Goal: Information Seeking & Learning: Compare options

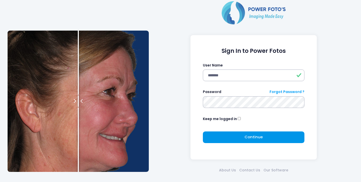
click at [249, 137] on span "Continue" at bounding box center [253, 136] width 18 height 5
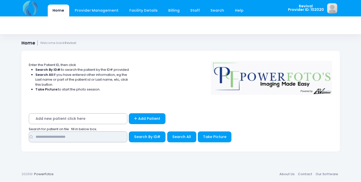
click at [88, 135] on input "text" at bounding box center [78, 136] width 98 height 11
type input "*********"
click at [183, 137] on span "Search All" at bounding box center [181, 136] width 19 height 5
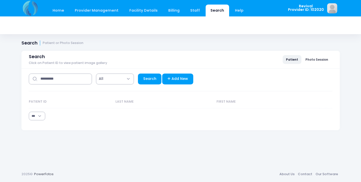
select select "***"
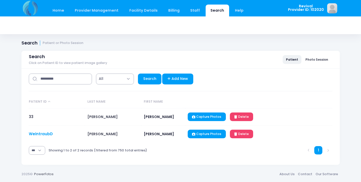
click at [41, 134] on link "WeintraubD" at bounding box center [41, 133] width 24 height 5
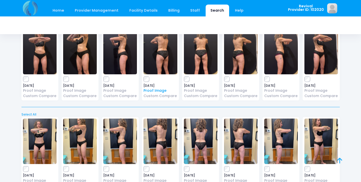
scroll to position [41, 0]
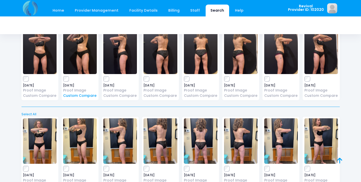
click at [86, 96] on link "Custom Compare" at bounding box center [80, 95] width 34 height 5
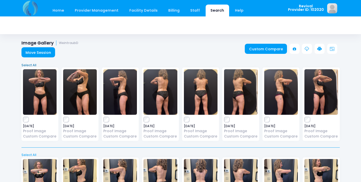
scroll to position [0, 0]
click at [130, 137] on link "Custom Compare" at bounding box center [120, 136] width 34 height 5
click at [45, 138] on link "Custom Compare" at bounding box center [40, 136] width 34 height 5
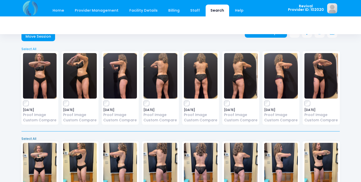
scroll to position [16, 0]
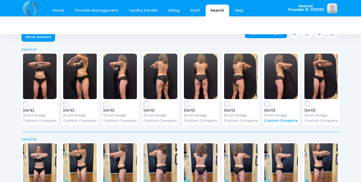
click at [280, 122] on link "Custom Compare" at bounding box center [281, 120] width 34 height 5
click at [323, 121] on link "Custom Compare" at bounding box center [321, 120] width 34 height 5
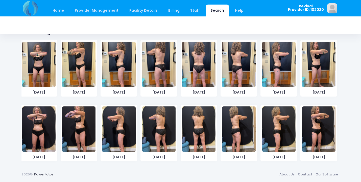
scroll to position [296, 0]
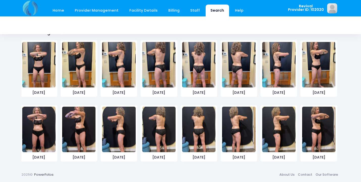
click at [79, 129] on img at bounding box center [78, 129] width 33 height 45
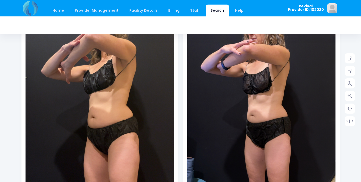
scroll to position [106, 0]
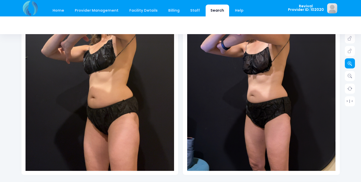
click at [352, 64] on link at bounding box center [349, 63] width 10 height 10
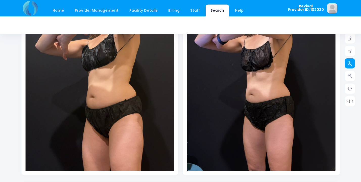
click at [352, 64] on link at bounding box center [349, 63] width 10 height 10
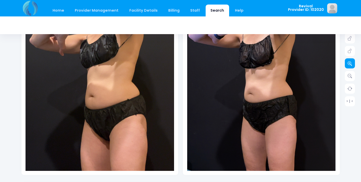
click at [352, 64] on link at bounding box center [349, 63] width 10 height 10
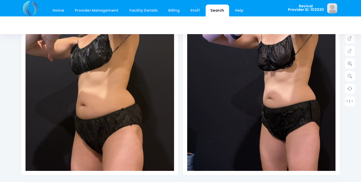
click at [126, 47] on img at bounding box center [91, 113] width 193 height 343
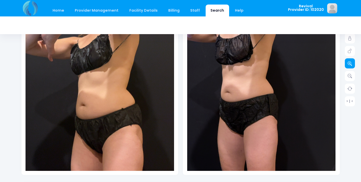
click at [351, 64] on icon at bounding box center [349, 63] width 5 height 5
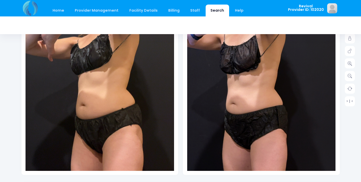
click at [300, 49] on img at bounding box center [246, 115] width 208 height 369
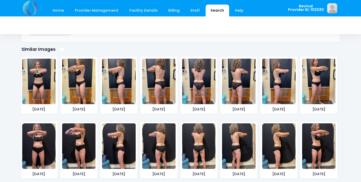
scroll to position [71, 0]
click at [119, 147] on img at bounding box center [118, 145] width 33 height 45
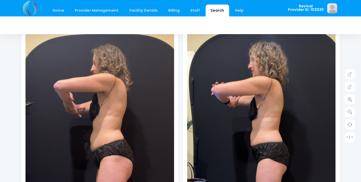
scroll to position [72, 0]
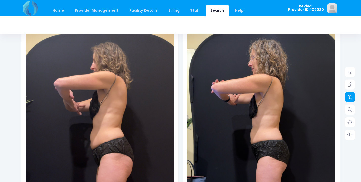
click at [351, 98] on icon at bounding box center [349, 97] width 5 height 5
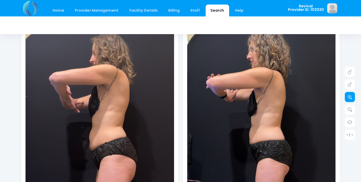
click at [351, 98] on icon at bounding box center [349, 97] width 5 height 5
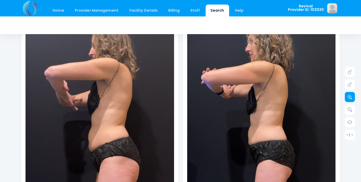
click at [351, 98] on icon at bounding box center [349, 97] width 5 height 5
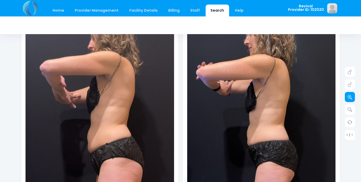
click at [351, 98] on icon at bounding box center [349, 97] width 5 height 5
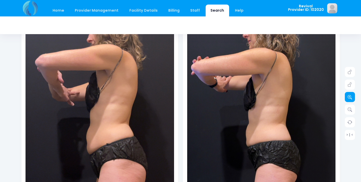
click at [351, 98] on icon at bounding box center [349, 97] width 5 height 5
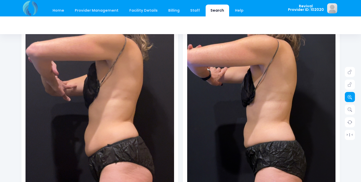
click at [351, 98] on icon at bounding box center [349, 97] width 5 height 5
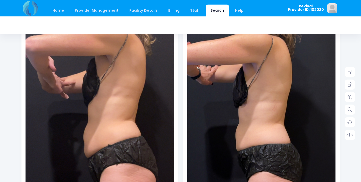
click at [271, 102] on img at bounding box center [254, 140] width 252 height 448
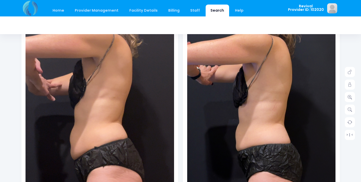
click at [119, 102] on img at bounding box center [86, 140] width 252 height 448
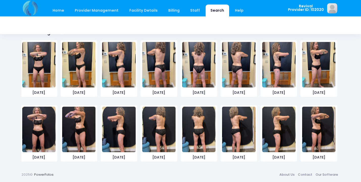
scroll to position [71, 0]
click at [39, 129] on img at bounding box center [38, 129] width 33 height 45
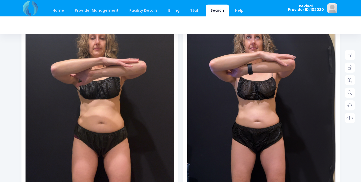
scroll to position [90, 0]
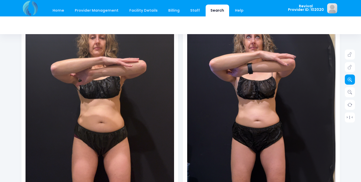
click at [352, 81] on icon at bounding box center [349, 79] width 5 height 5
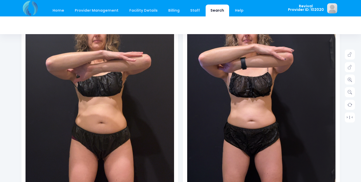
click at [317, 87] on img at bounding box center [255, 120] width 163 height 290
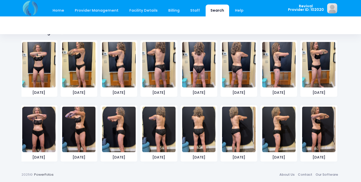
scroll to position [71, 0]
click at [279, 132] on img at bounding box center [278, 129] width 33 height 45
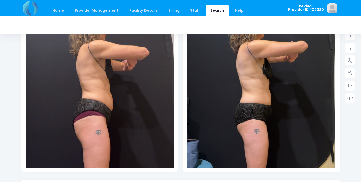
scroll to position [110, 0]
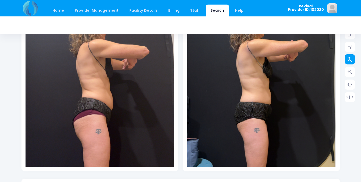
click at [351, 61] on icon at bounding box center [349, 59] width 5 height 5
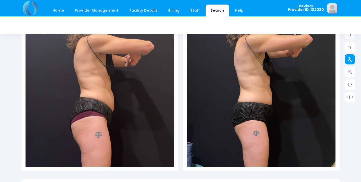
click at [351, 61] on icon at bounding box center [349, 59] width 5 height 5
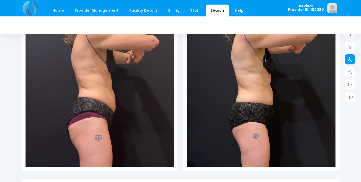
click at [351, 61] on icon at bounding box center [349, 59] width 5 height 5
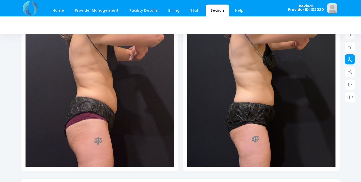
click at [351, 61] on icon at bounding box center [349, 59] width 5 height 5
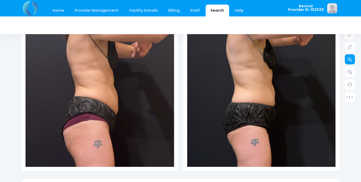
click at [351, 61] on icon at bounding box center [349, 59] width 5 height 5
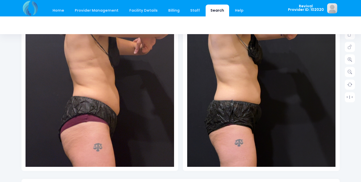
click at [292, 71] on img at bounding box center [245, 97] width 223 height 395
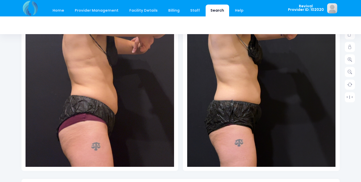
click at [103, 68] on img at bounding box center [97, 99] width 223 height 395
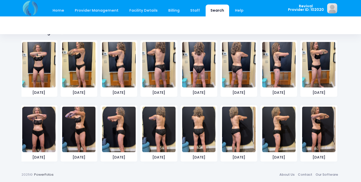
scroll to position [71, 0]
click at [320, 126] on img at bounding box center [318, 129] width 33 height 45
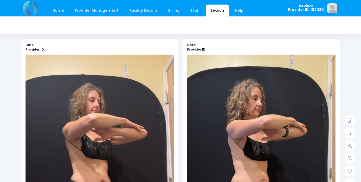
scroll to position [23, 0]
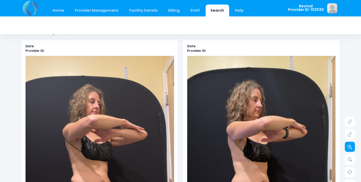
click at [350, 147] on icon at bounding box center [349, 146] width 5 height 5
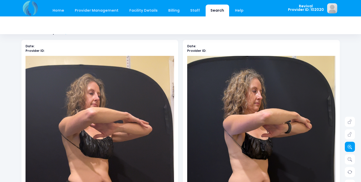
click at [350, 147] on icon at bounding box center [349, 146] width 5 height 5
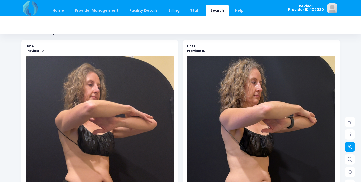
click at [350, 147] on icon at bounding box center [349, 146] width 5 height 5
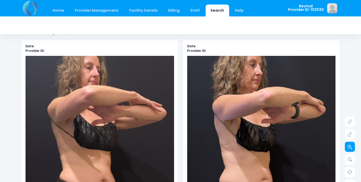
click at [350, 147] on icon at bounding box center [349, 146] width 5 height 5
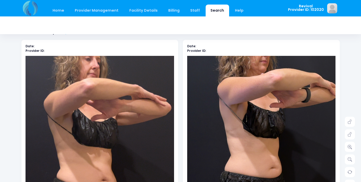
click at [245, 171] on img at bounding box center [269, 176] width 223 height 395
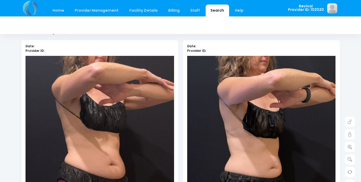
click at [84, 178] on img at bounding box center [107, 171] width 223 height 395
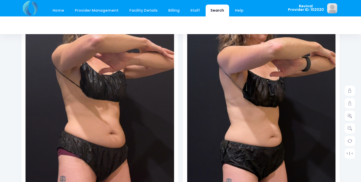
scroll to position [53, 0]
